Goal: Task Accomplishment & Management: Manage account settings

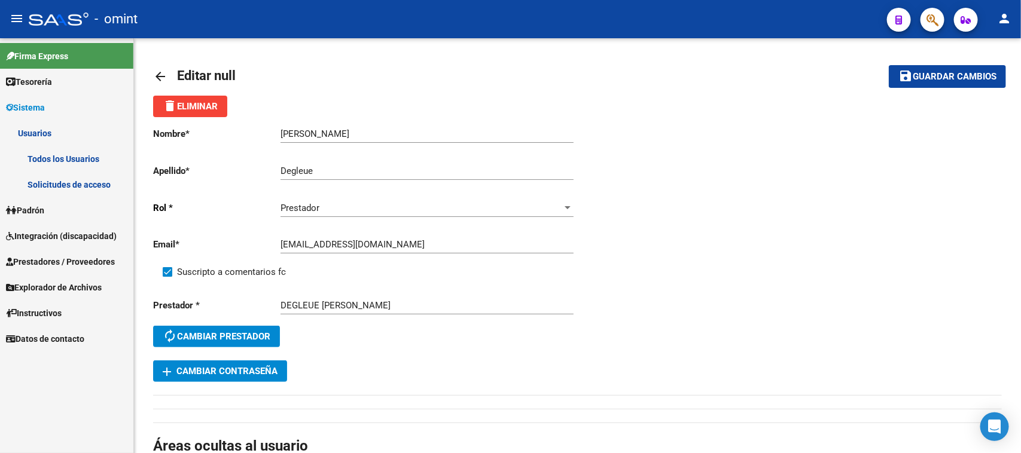
click at [53, 163] on link "Todos los Usuarios" at bounding box center [66, 159] width 133 height 26
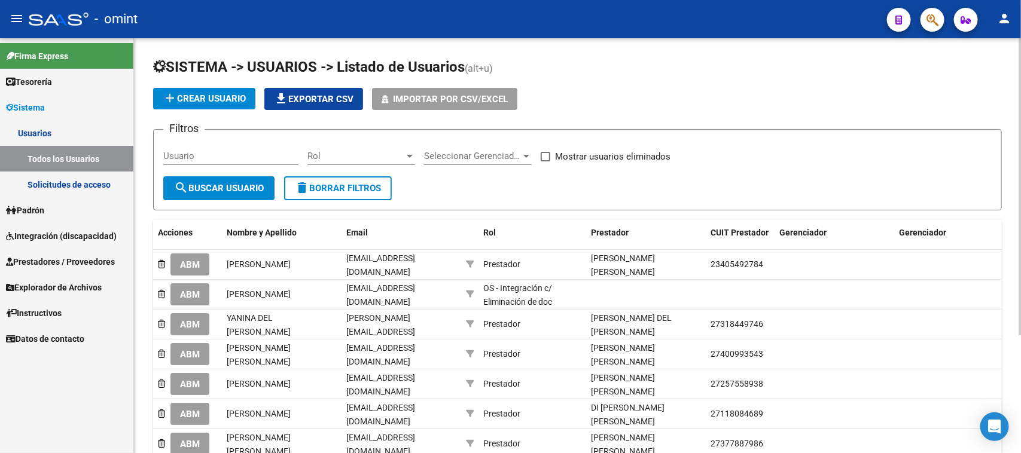
click at [229, 151] on input "Usuario" at bounding box center [230, 156] width 135 height 11
paste input "[PERSON_NAME]"
type input "[PERSON_NAME]"
click at [227, 180] on button "search Buscar Usuario" at bounding box center [218, 188] width 111 height 24
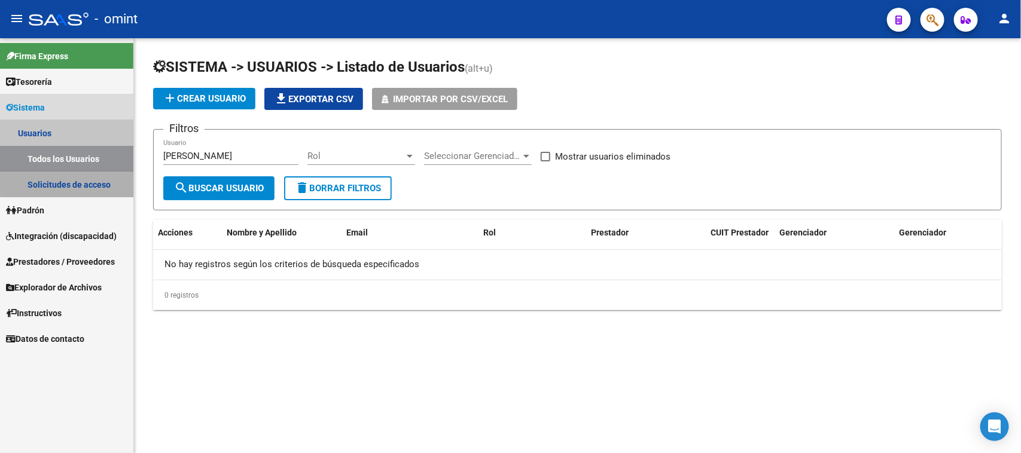
click at [106, 184] on link "Solicitudes de acceso" at bounding box center [66, 185] width 133 height 26
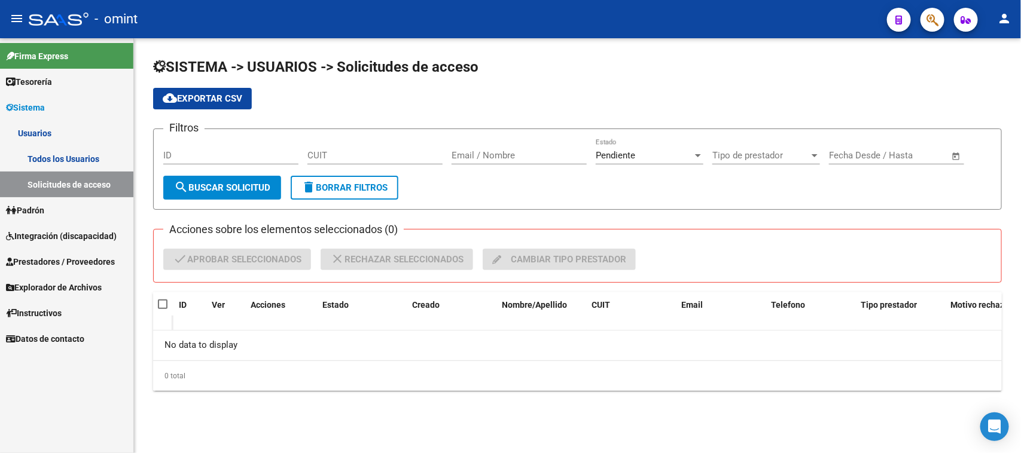
click at [99, 163] on link "Todos los Usuarios" at bounding box center [66, 159] width 133 height 26
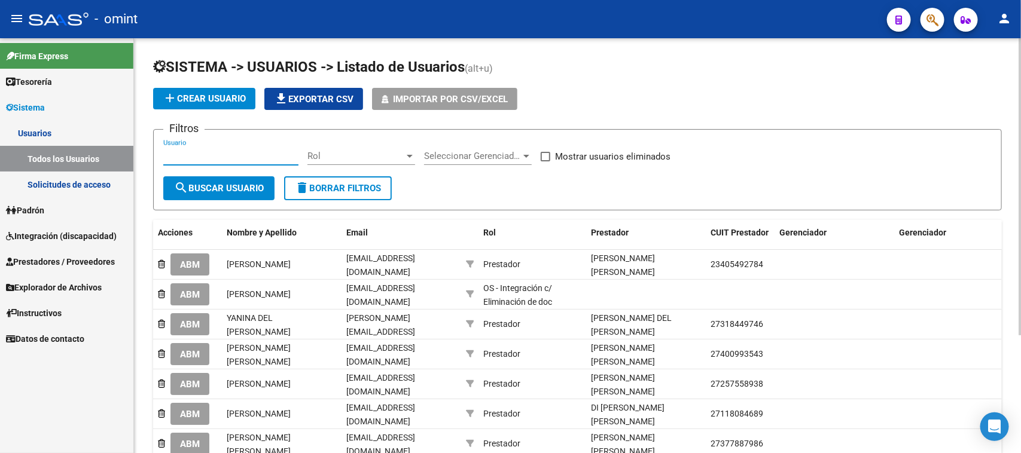
click at [212, 156] on input "Usuario" at bounding box center [230, 156] width 135 height 11
paste input "[PERSON_NAME]"
drag, startPoint x: 202, startPoint y: 157, endPoint x: 92, endPoint y: 157, distance: 110.1
click at [92, 157] on mat-sidenav-container "Firma Express Tesorería Extractos Procesados (csv) Extractos Originales (pdf) S…" at bounding box center [510, 245] width 1021 height 415
type input "Degleue"
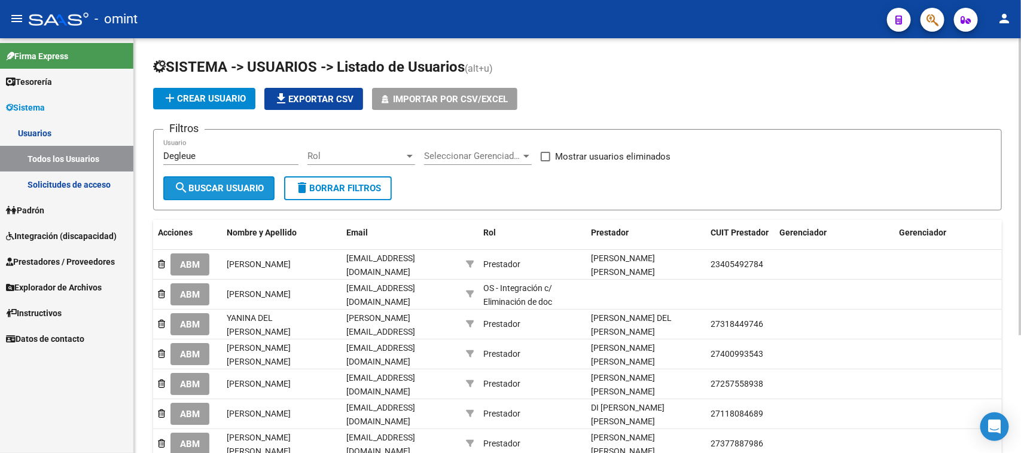
click at [194, 179] on button "search Buscar Usuario" at bounding box center [218, 188] width 111 height 24
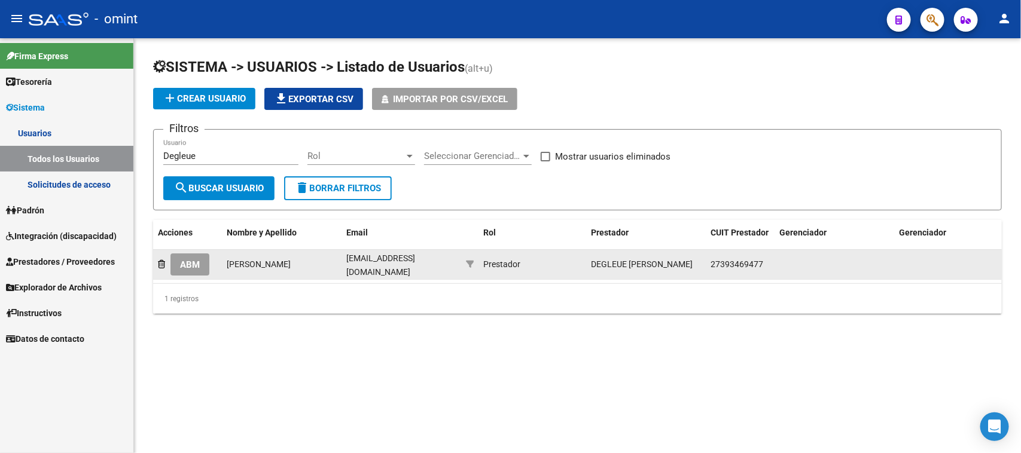
click at [214, 259] on div "ABM" at bounding box center [187, 265] width 59 height 22
click at [201, 261] on button "ABM" at bounding box center [189, 265] width 39 height 22
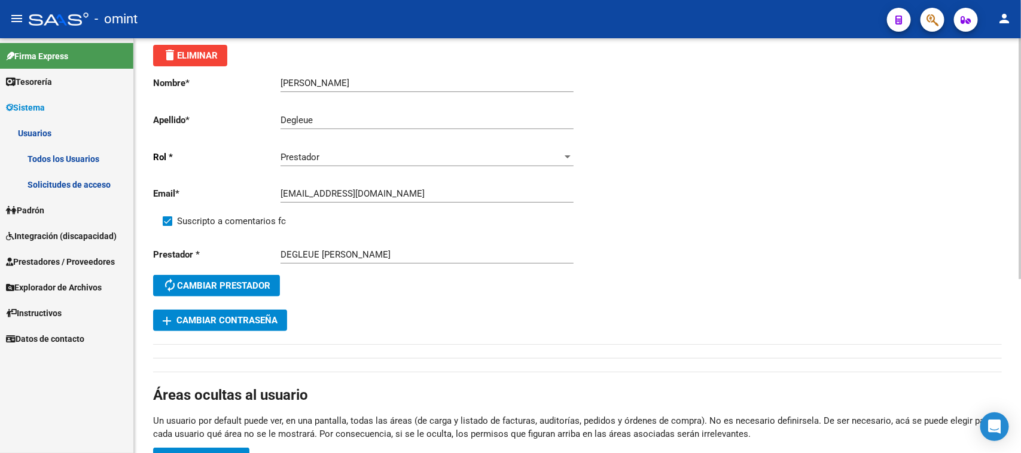
scroll to position [75, 0]
